Goal: Task Accomplishment & Management: Manage account settings

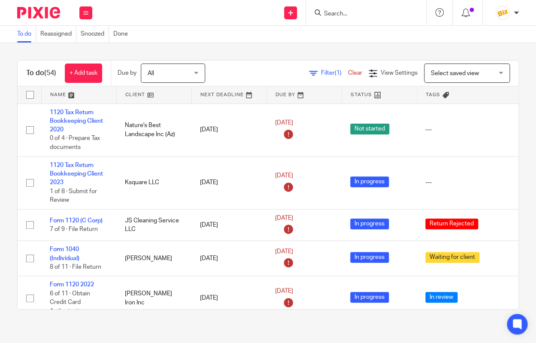
scroll to position [2360, 0]
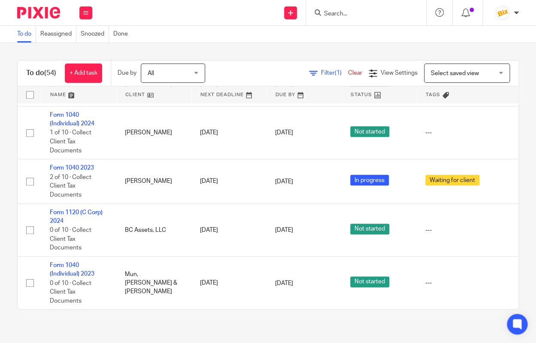
click at [388, 10] on input "Search" at bounding box center [361, 14] width 77 height 8
type input "r"
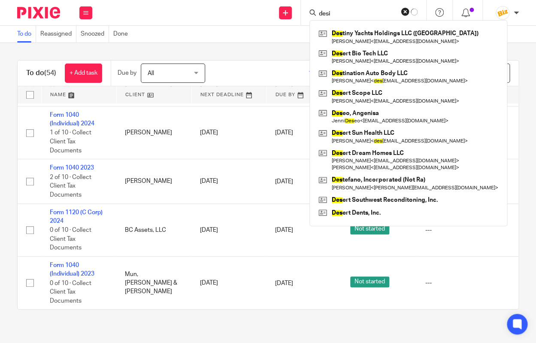
type input "desig"
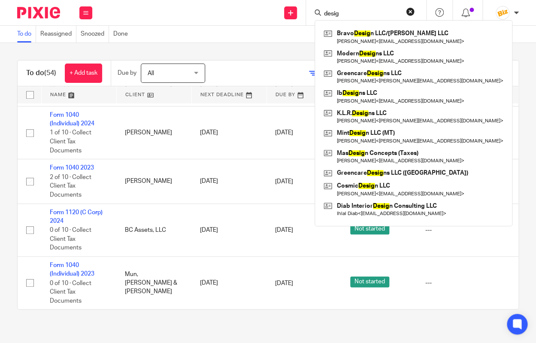
drag, startPoint x: 375, startPoint y: 14, endPoint x: 289, endPoint y: 7, distance: 86.5
click at [323, 10] on input "desig" at bounding box center [361, 14] width 77 height 8
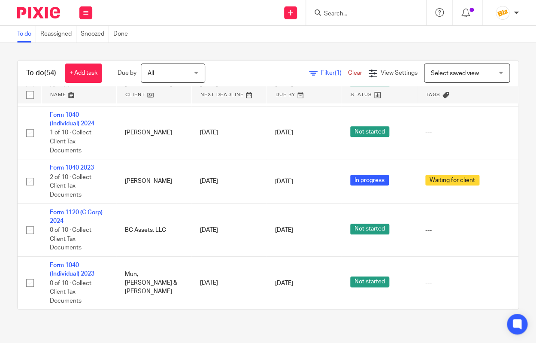
click at [328, 10] on input "Search" at bounding box center [361, 14] width 77 height 8
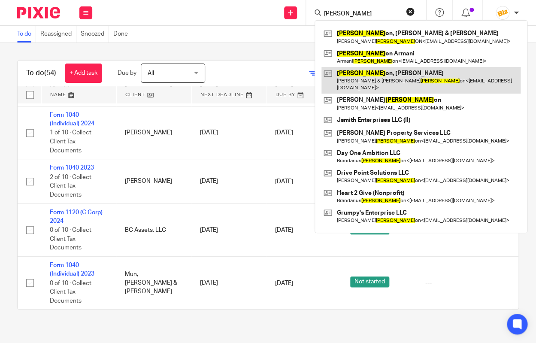
type input "JOHNS"
click at [408, 80] on link at bounding box center [420, 80] width 199 height 27
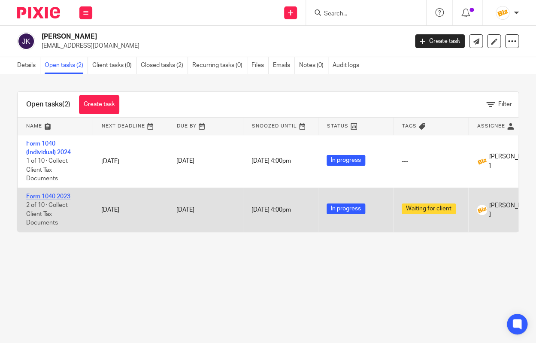
click at [42, 195] on link "Form 1040 2023" at bounding box center [48, 197] width 44 height 6
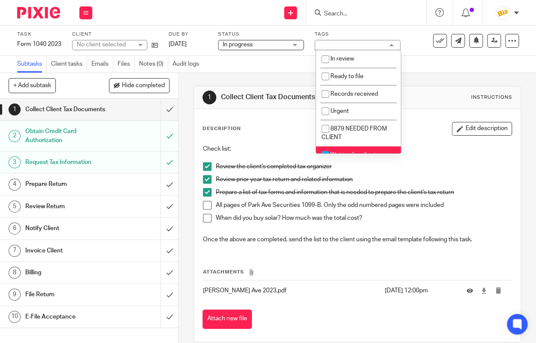
click at [368, 150] on li "Waiting for client" at bounding box center [358, 155] width 85 height 18
checkbox input "false"
click at [344, 129] on span "8879 NEEDED FROM CLIENT" at bounding box center [354, 133] width 66 height 15
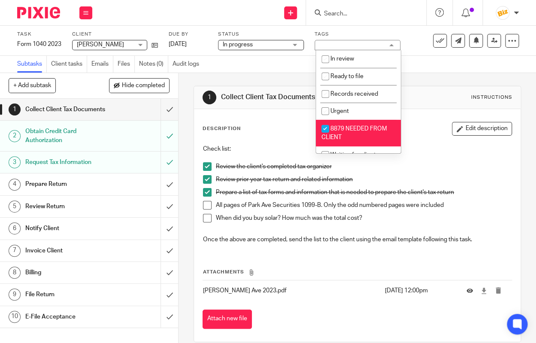
checkbox input "true"
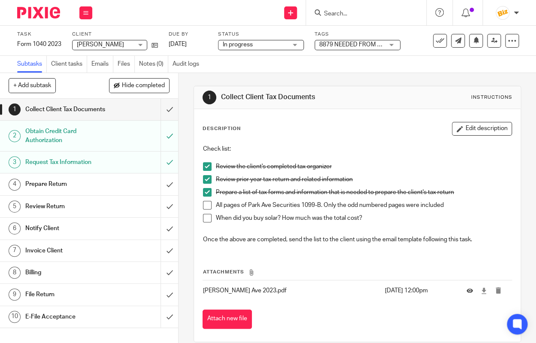
click at [209, 209] on span at bounding box center [207, 205] width 9 height 9
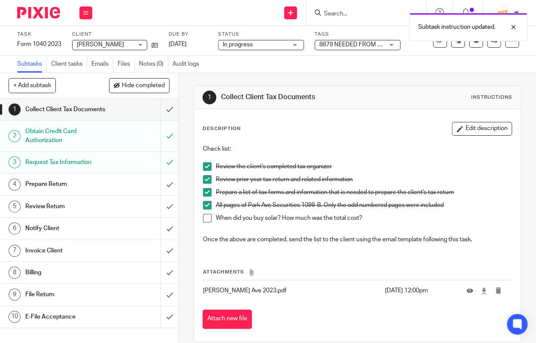
click at [208, 220] on span at bounding box center [207, 218] width 9 height 9
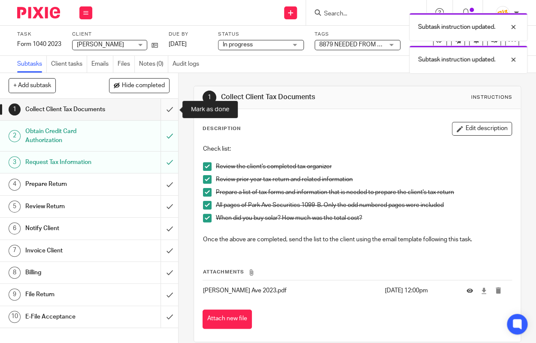
click at [175, 113] on input "submit" at bounding box center [89, 109] width 178 height 21
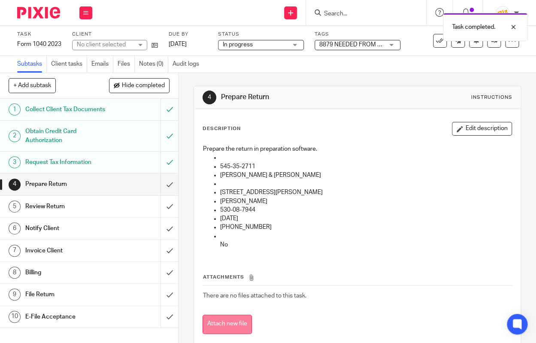
click at [229, 321] on button "Attach new file" at bounding box center [227, 323] width 49 height 19
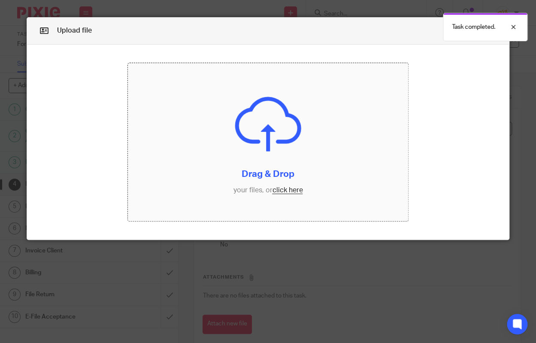
click at [243, 176] on input "file" at bounding box center [268, 142] width 280 height 158
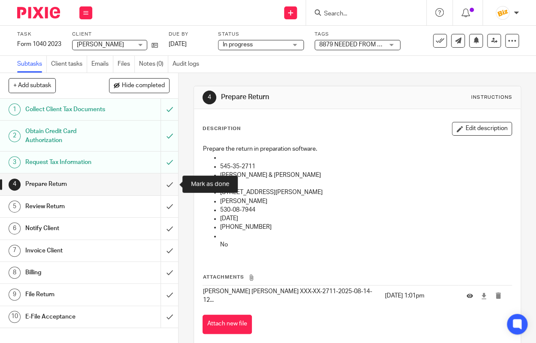
click at [166, 177] on input "submit" at bounding box center [89, 183] width 178 height 21
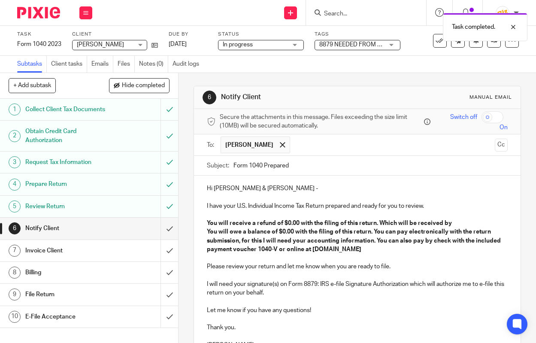
click at [249, 164] on input "Form 1040 Prepared" at bounding box center [370, 165] width 274 height 19
type input "Form 2023 1040 Prepared"
drag, startPoint x: 298, startPoint y: 221, endPoint x: 287, endPoint y: 222, distance: 10.8
click at [287, 222] on strong "You will receive a refund of $0.00 with the filing of this return. Which will b…" at bounding box center [329, 223] width 245 height 6
click at [477, 224] on p "You will receive a refund of $1,528 with the filing of this return. Which will …" at bounding box center [357, 223] width 301 height 9
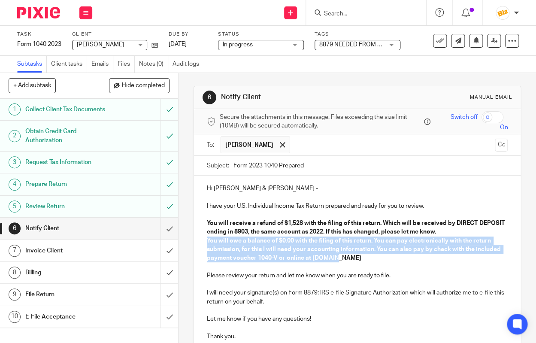
drag, startPoint x: 427, startPoint y: 255, endPoint x: 201, endPoint y: 244, distance: 226.4
click at [201, 244] on div "Hi Ken & Julie - I have your U.S. Individual Income Tax Return prepared and rea…" at bounding box center [357, 347] width 327 height 345
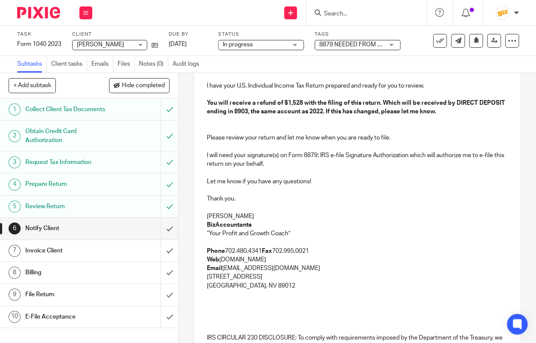
scroll to position [237, 0]
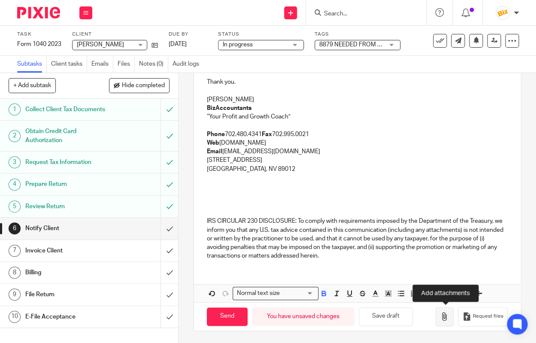
click at [445, 317] on icon "button" at bounding box center [444, 316] width 9 height 9
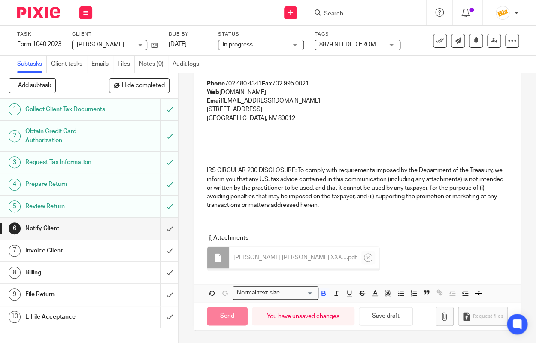
scroll to position [285, 0]
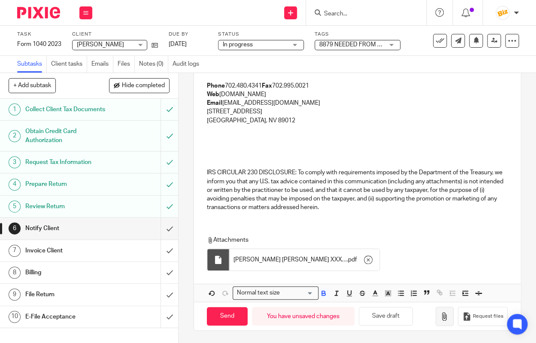
click at [444, 319] on icon "button" at bounding box center [444, 316] width 9 height 9
click at [242, 310] on input "Send" at bounding box center [227, 316] width 41 height 18
type input "Sent"
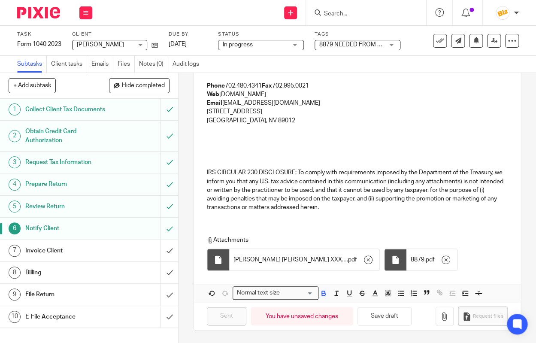
click at [144, 248] on div "Invoice Client" at bounding box center [88, 250] width 127 height 13
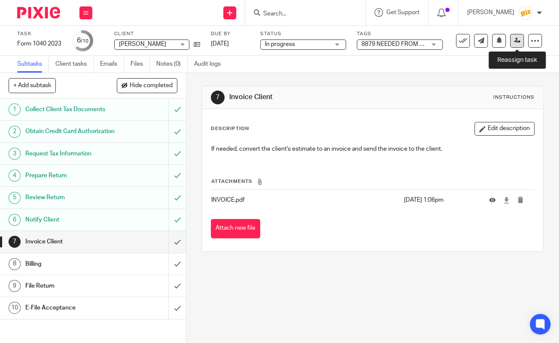
click at [515, 36] on link at bounding box center [517, 41] width 14 height 14
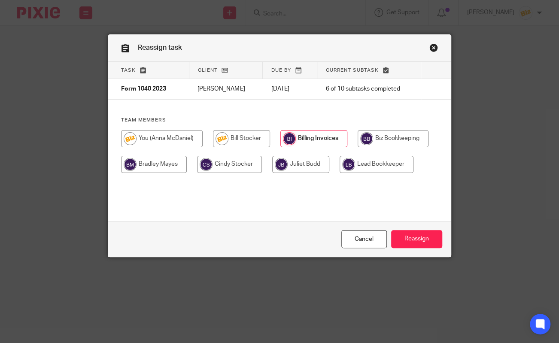
drag, startPoint x: 409, startPoint y: 236, endPoint x: 408, endPoint y: 228, distance: 7.3
click at [409, 237] on input "Reassign" at bounding box center [416, 239] width 51 height 18
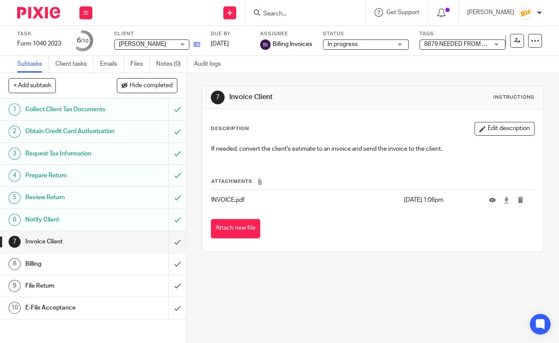
click at [194, 44] on link at bounding box center [194, 44] width 11 height 9
click at [90, 15] on button at bounding box center [85, 12] width 13 height 13
click at [86, 40] on link "Work" at bounding box center [81, 40] width 15 height 6
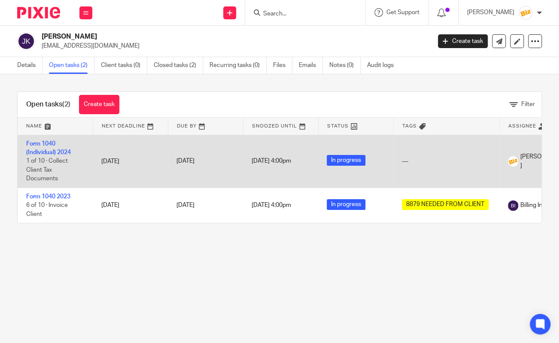
click at [50, 148] on td "Form 1040 (Individual) 2024 1 of 10 · Collect Client Tax Documents" at bounding box center [55, 161] width 75 height 53
click at [50, 154] on link "Form 1040 (Individual) 2024" at bounding box center [48, 148] width 45 height 15
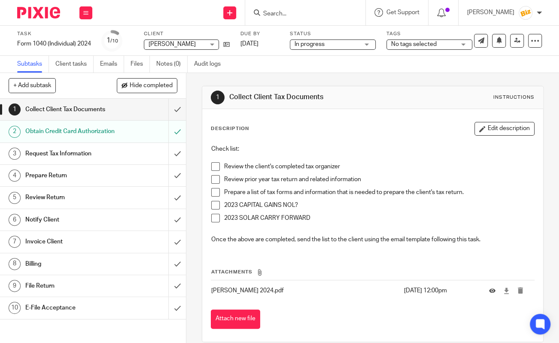
click at [215, 206] on span at bounding box center [215, 205] width 9 height 9
click at [215, 212] on li "2023 CAPITAL GAINS NOL?" at bounding box center [372, 207] width 323 height 13
click at [215, 191] on span at bounding box center [215, 192] width 9 height 9
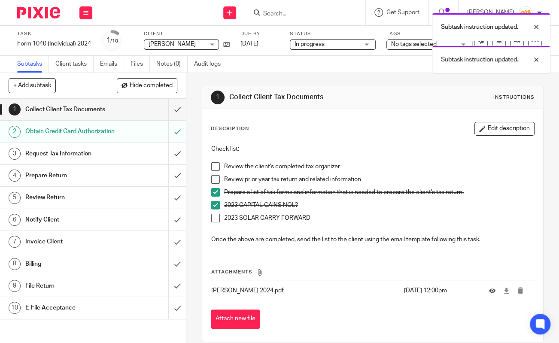
click at [212, 216] on span at bounding box center [215, 218] width 9 height 9
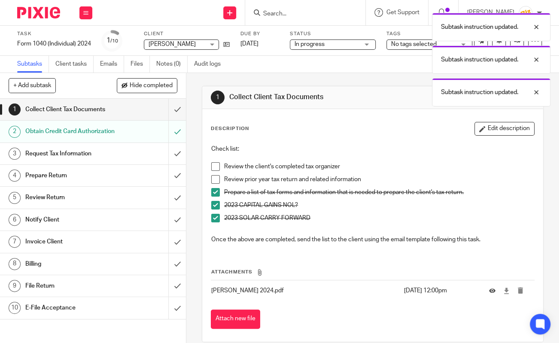
click at [216, 183] on span at bounding box center [215, 179] width 9 height 9
click at [215, 162] on p at bounding box center [372, 157] width 323 height 9
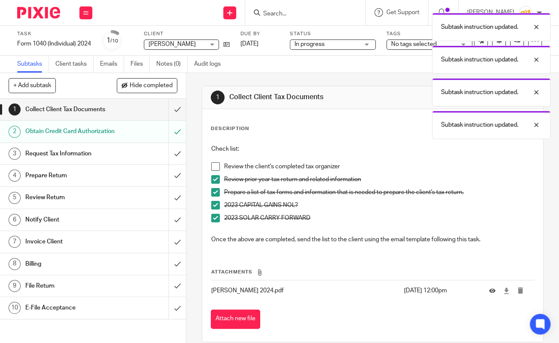
click at [215, 166] on span at bounding box center [215, 166] width 9 height 9
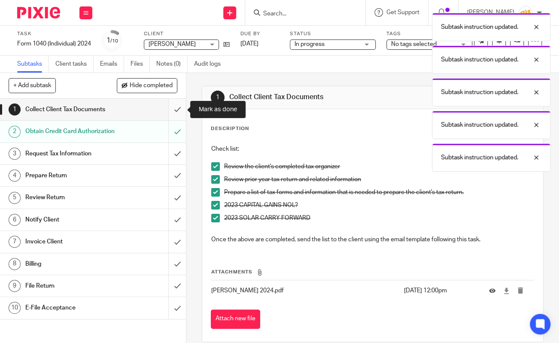
click at [178, 112] on input "submit" at bounding box center [93, 109] width 186 height 21
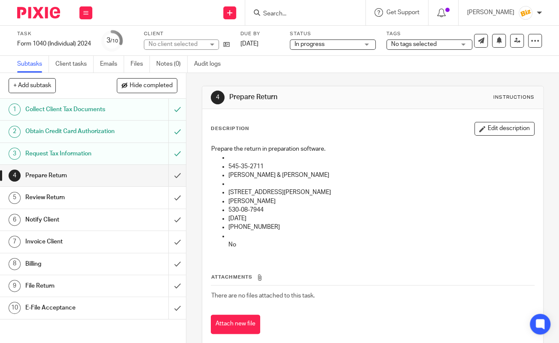
click at [235, 319] on button "Attach new file" at bounding box center [235, 323] width 49 height 19
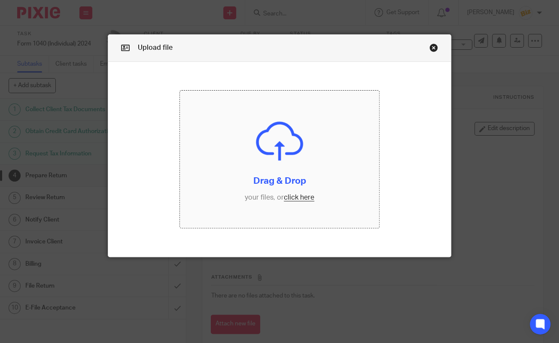
click at [236, 201] on input "file" at bounding box center [279, 159] width 199 height 137
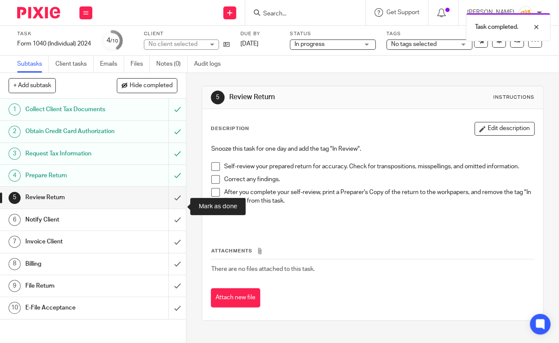
click at [177, 208] on input "submit" at bounding box center [93, 197] width 186 height 21
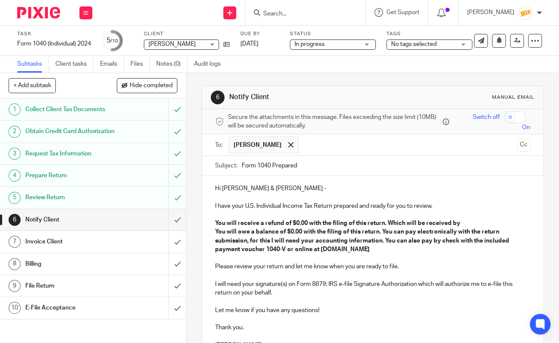
click at [259, 166] on input "Form 1040 Prepared" at bounding box center [386, 165] width 288 height 19
type input "Form 2024 1040 Prepared"
click at [244, 203] on p "I have your U.S. Individual Income Tax Return prepared and ready for you to rev…" at bounding box center [372, 206] width 315 height 9
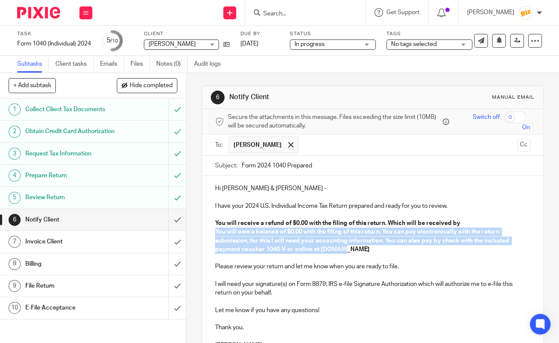
drag, startPoint x: 349, startPoint y: 248, endPoint x: 214, endPoint y: 233, distance: 136.5
click at [214, 233] on div "Hi Ken & Julie - I have your 2024 U.S. Individual Income Tax Return prepared an…" at bounding box center [372, 343] width 341 height 337
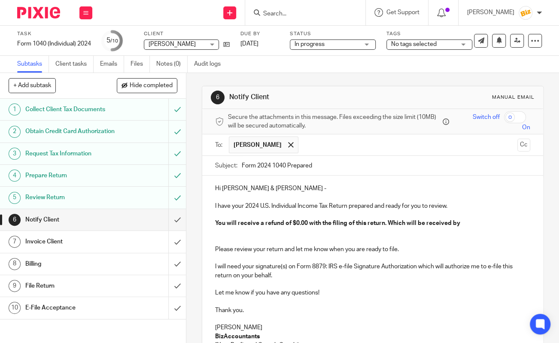
click at [305, 224] on strong "You will receive a refund of $0.00 with the filing of this return. Which will b…" at bounding box center [337, 223] width 245 height 6
drag, startPoint x: 308, startPoint y: 224, endPoint x: 296, endPoint y: 223, distance: 12.0
click at [296, 223] on strong "You will receive a refund of $0.00 with the filing of this return. Which will b…" at bounding box center [337, 223] width 245 height 6
click at [472, 224] on p "You will receive a refund of $1,290 with the filing of this return. Which will …" at bounding box center [372, 223] width 315 height 9
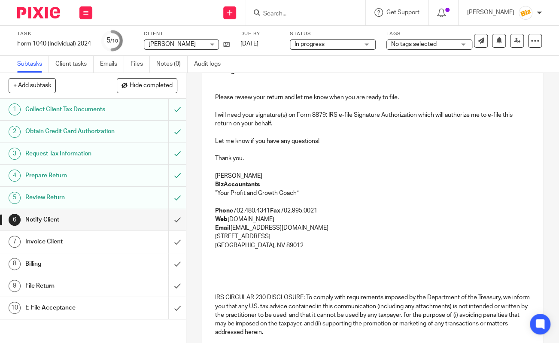
scroll to position [237, 0]
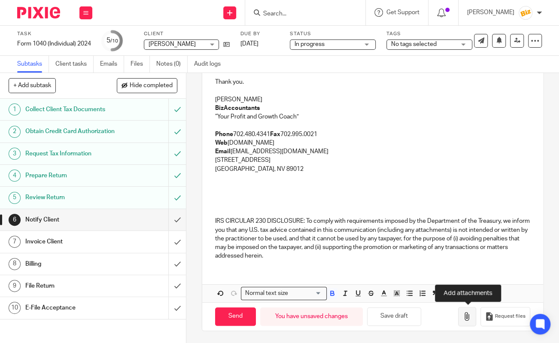
click at [463, 313] on button "button" at bounding box center [467, 316] width 18 height 19
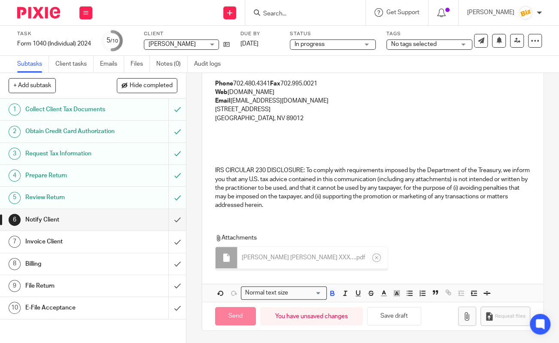
scroll to position [285, 0]
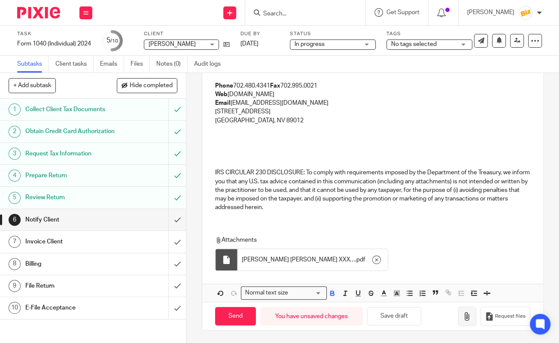
click at [466, 314] on icon "button" at bounding box center [467, 316] width 9 height 9
click at [425, 45] on span "No tags selected" at bounding box center [413, 44] width 45 height 6
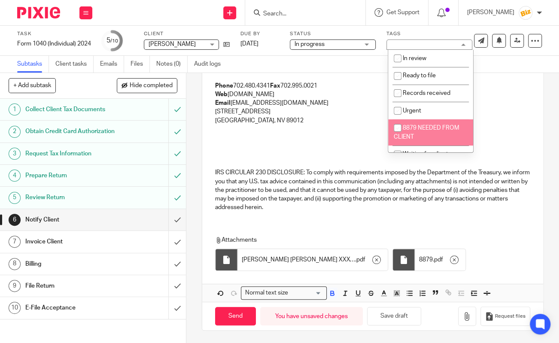
click at [416, 126] on span "8879 NEEDED FROM CLIENT" at bounding box center [426, 132] width 66 height 15
checkbox input "true"
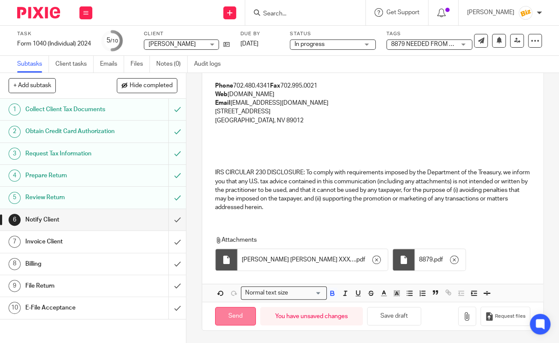
click at [225, 311] on input "Send" at bounding box center [235, 316] width 41 height 18
type input "Sent"
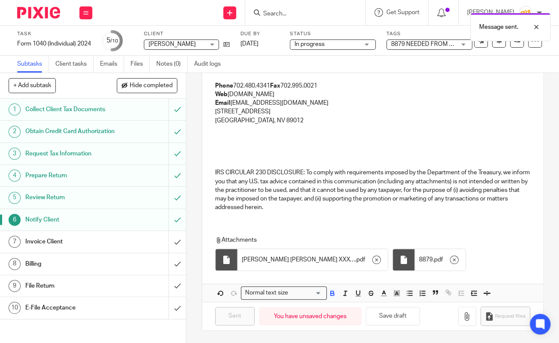
click at [93, 248] on h1 "Invoice Client" at bounding box center [70, 241] width 90 height 13
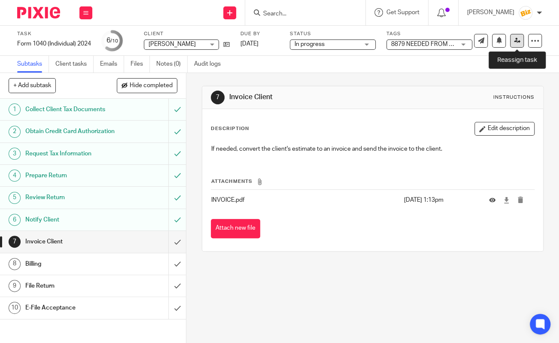
click at [514, 44] on icon at bounding box center [517, 40] width 6 height 6
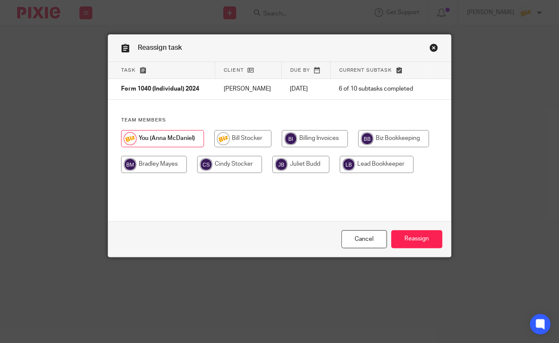
click at [302, 138] on input "radio" at bounding box center [314, 138] width 66 height 17
radio input "true"
click at [410, 242] on input "Reassign" at bounding box center [416, 239] width 51 height 18
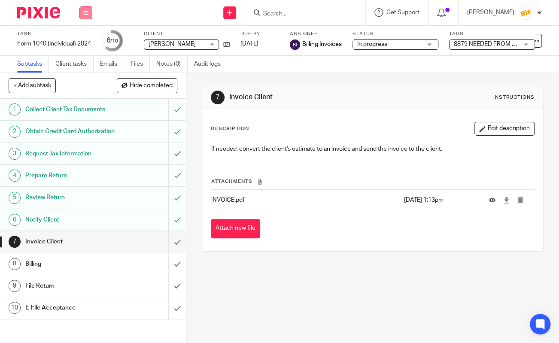
click at [84, 12] on icon at bounding box center [85, 12] width 5 height 5
click at [84, 40] on link "Work" at bounding box center [81, 40] width 15 height 6
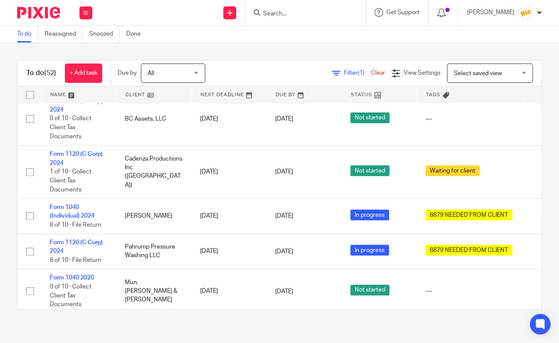
scroll to position [1978, 0]
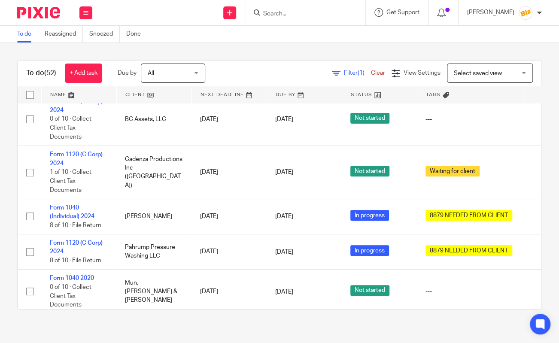
click at [287, 12] on input "Search" at bounding box center [300, 14] width 77 height 8
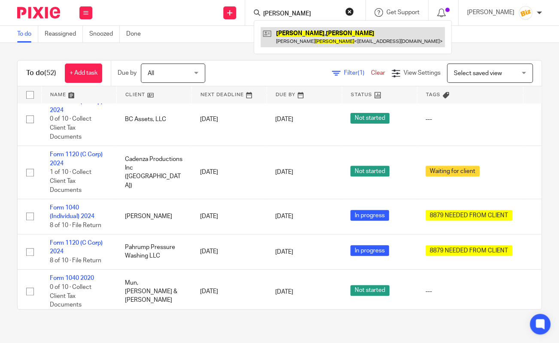
type input "[PERSON_NAME]"
click at [296, 36] on link at bounding box center [352, 37] width 184 height 20
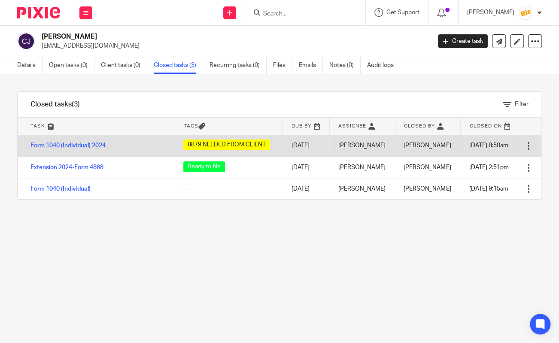
click at [98, 143] on link "Form 1040 (Individual) 2024" at bounding box center [67, 145] width 75 height 6
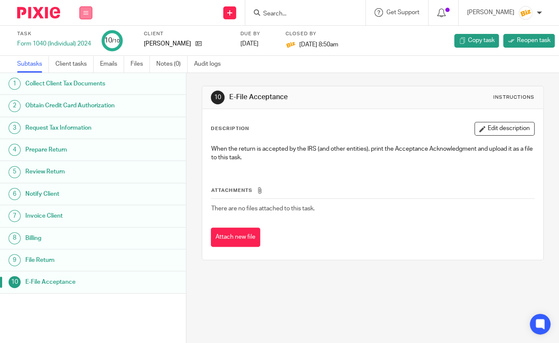
click at [88, 17] on button at bounding box center [85, 12] width 13 height 13
click at [87, 40] on link "Work" at bounding box center [81, 40] width 15 height 6
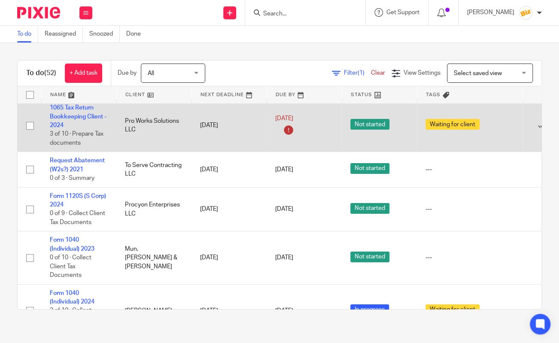
scroll to position [1663, 0]
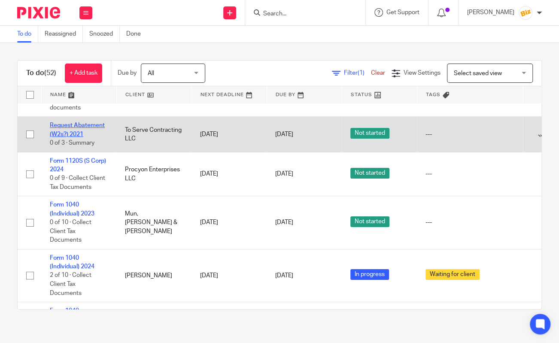
click at [97, 135] on link "Request Abatement (W2s?) 2021" at bounding box center [77, 129] width 55 height 15
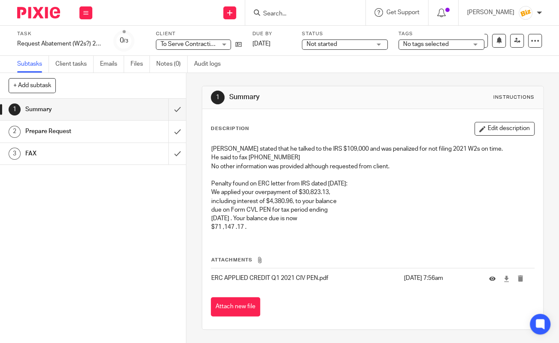
click at [337, 15] on input "Search" at bounding box center [300, 14] width 77 height 8
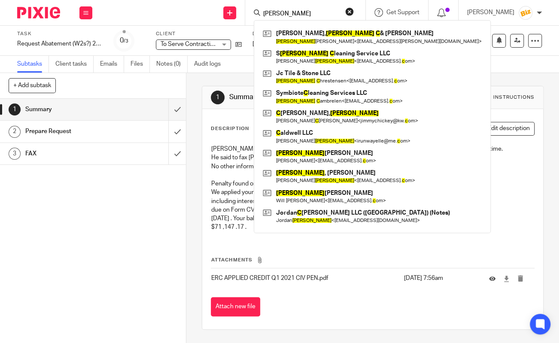
type input "J"
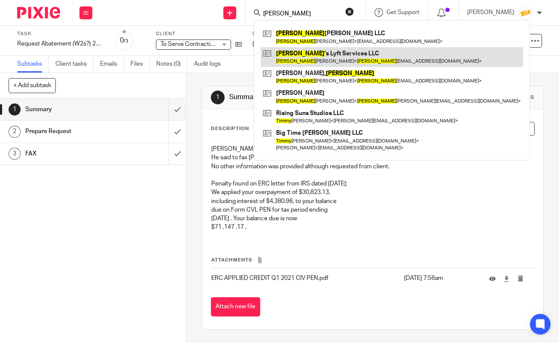
type input "[PERSON_NAME]"
click at [344, 50] on link at bounding box center [391, 57] width 262 height 20
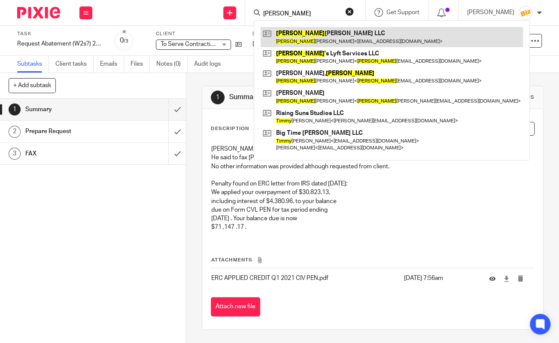
click at [343, 37] on link at bounding box center [391, 37] width 262 height 20
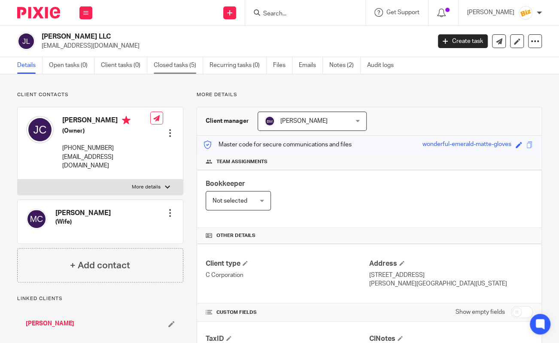
click at [168, 61] on link "Closed tasks (5)" at bounding box center [178, 65] width 49 height 17
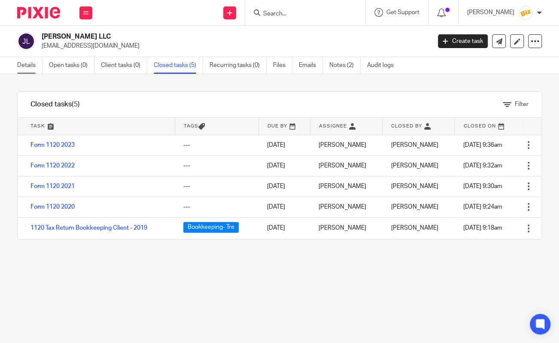
click at [32, 63] on link "Details" at bounding box center [29, 65] width 25 height 17
